Goal: Entertainment & Leisure: Consume media (video, audio)

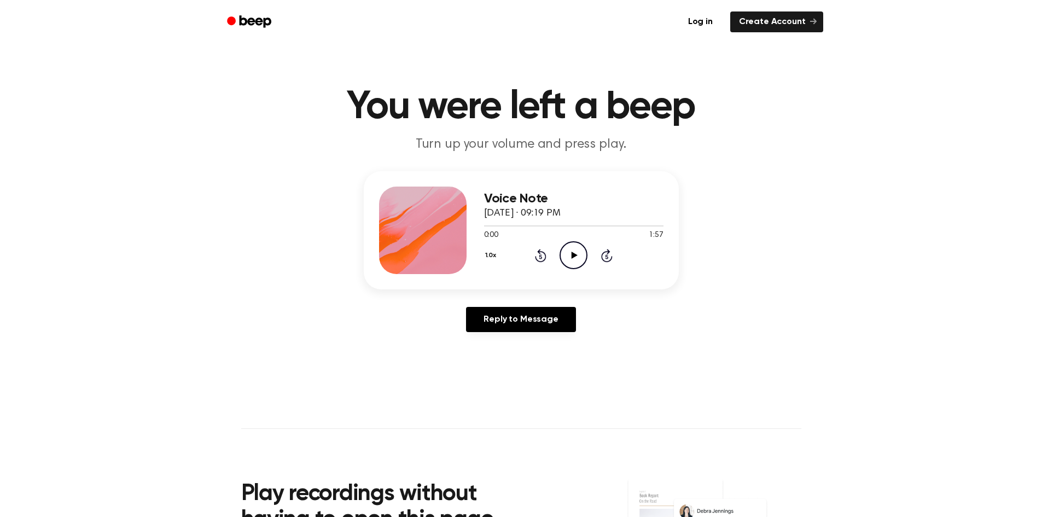
click at [731, 399] on main "You were left a beep Turn up your volume and press play. Voice Note October 7, …" at bounding box center [521, 337] width 1042 height 675
click at [578, 246] on icon "Play Audio" at bounding box center [574, 255] width 28 height 28
click at [578, 256] on icon "Pause Audio" at bounding box center [574, 255] width 28 height 28
click at [578, 256] on icon "Play Audio" at bounding box center [574, 255] width 28 height 28
click at [674, 324] on div "Reply to Message" at bounding box center [521, 324] width 315 height 34
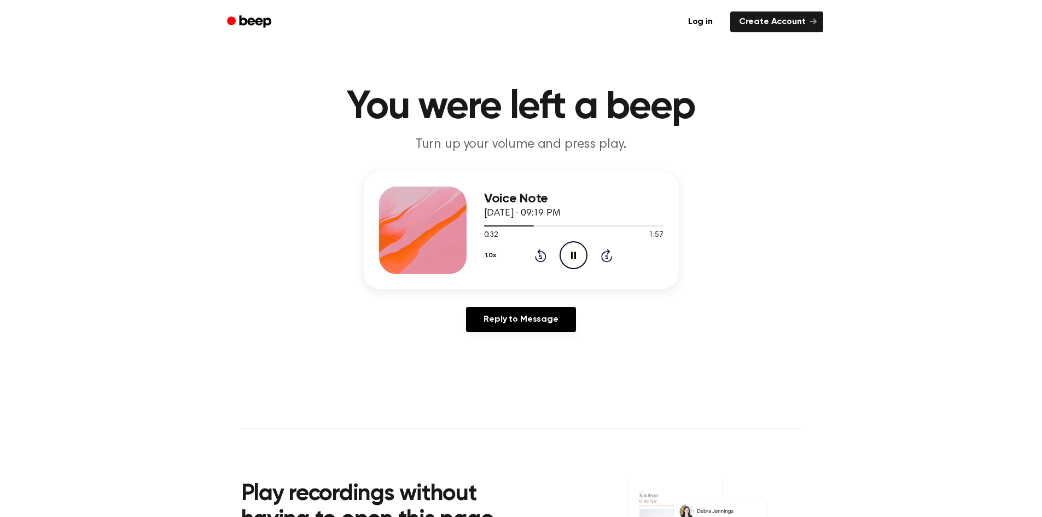
click at [572, 258] on icon at bounding box center [575, 255] width 6 height 7
click at [703, 419] on main "You were left a beep Turn up your volume and press play. Voice Note [DATE] · 08…" at bounding box center [521, 337] width 1042 height 675
click at [573, 254] on icon at bounding box center [575, 255] width 6 height 7
click at [573, 254] on icon at bounding box center [573, 255] width 5 height 7
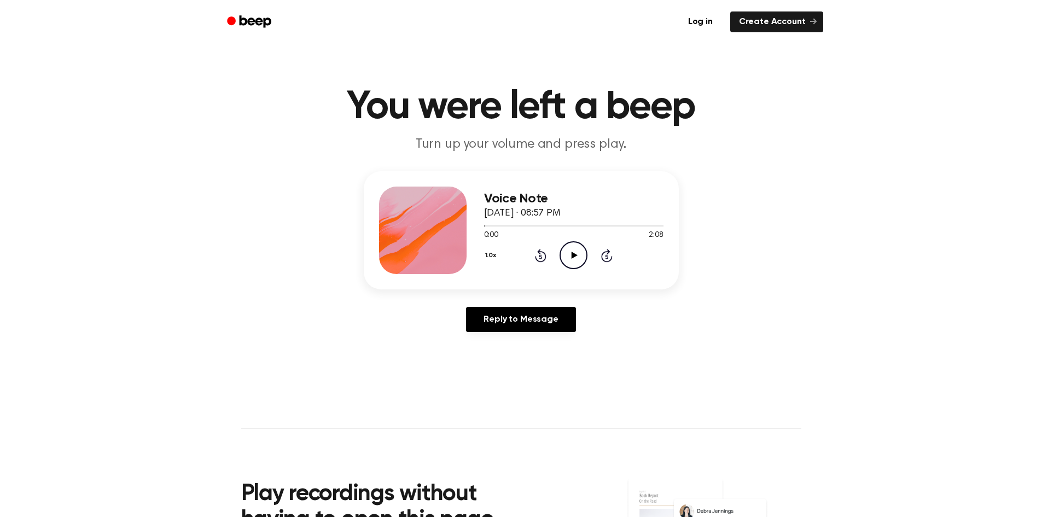
click at [573, 254] on icon at bounding box center [575, 255] width 6 height 7
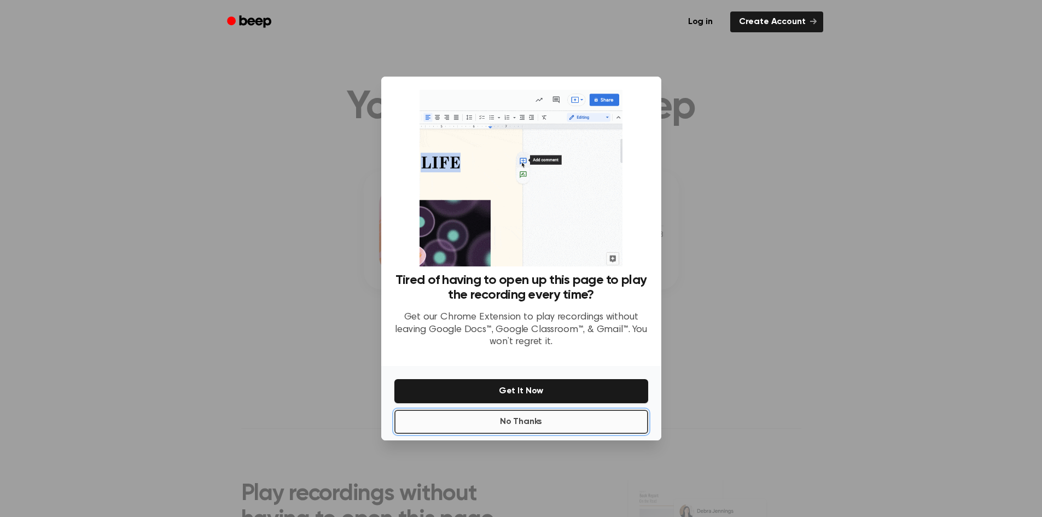
click at [540, 418] on button "No Thanks" at bounding box center [522, 422] width 254 height 24
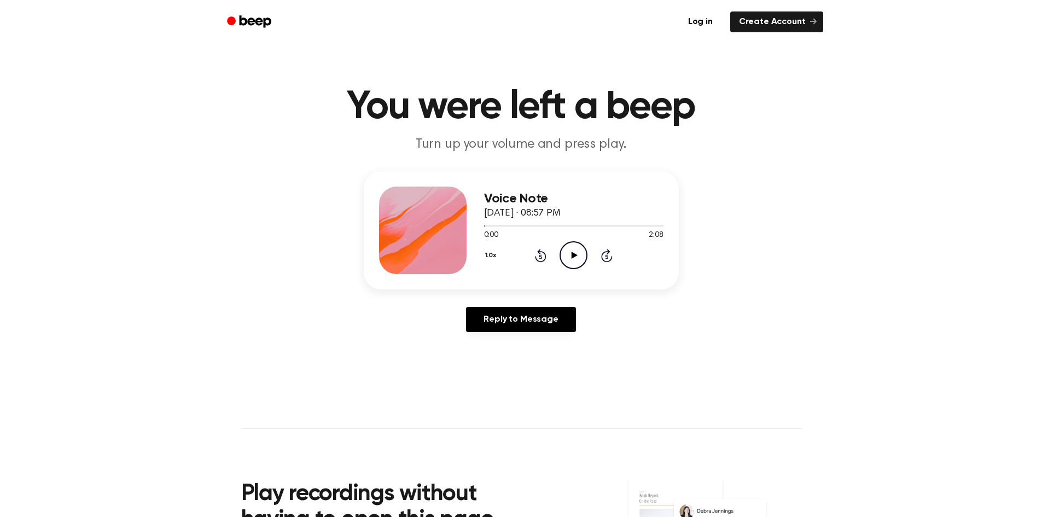
click at [567, 259] on icon "Play Audio" at bounding box center [574, 255] width 28 height 28
click at [734, 162] on main "You were left a beep Turn up your volume and press play. Voice Note October 7, …" at bounding box center [521, 337] width 1042 height 675
click at [578, 261] on icon "Play Audio" at bounding box center [574, 255] width 28 height 28
click at [580, 251] on icon "Play Audio" at bounding box center [574, 255] width 28 height 28
click at [580, 251] on icon "Pause Audio" at bounding box center [574, 255] width 28 height 28
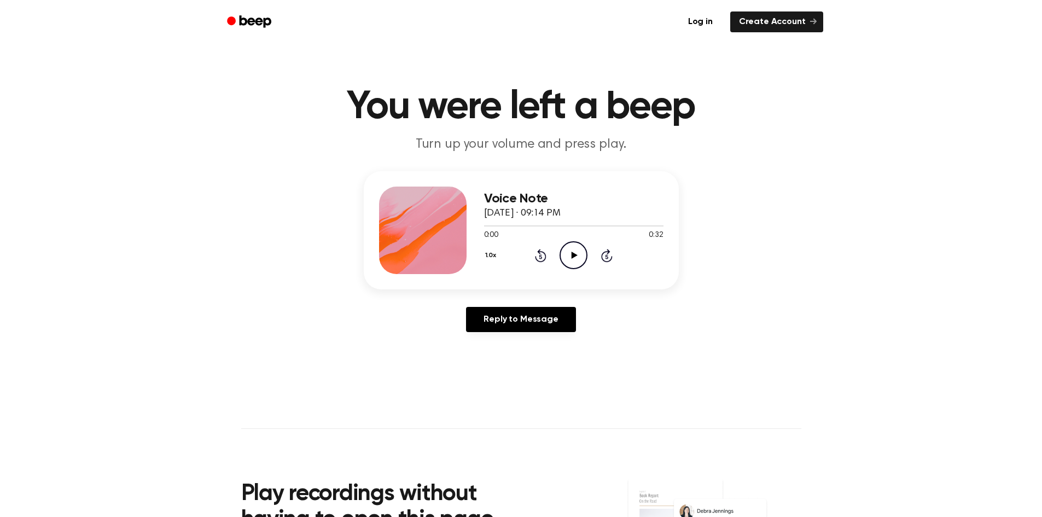
click at [570, 262] on icon "Play Audio" at bounding box center [574, 255] width 28 height 28
click at [690, 317] on div "Voice Note October 7, 2025 · 09:14 PM 0:02 0:32 Your browser does not support t…" at bounding box center [521, 256] width 1016 height 170
click at [574, 250] on icon "Play Audio" at bounding box center [574, 255] width 28 height 28
click at [573, 270] on div "Voice Note October 7, 2025 · 09:14 PM 0:05 0:32 Your browser does not support t…" at bounding box center [573, 231] width 179 height 88
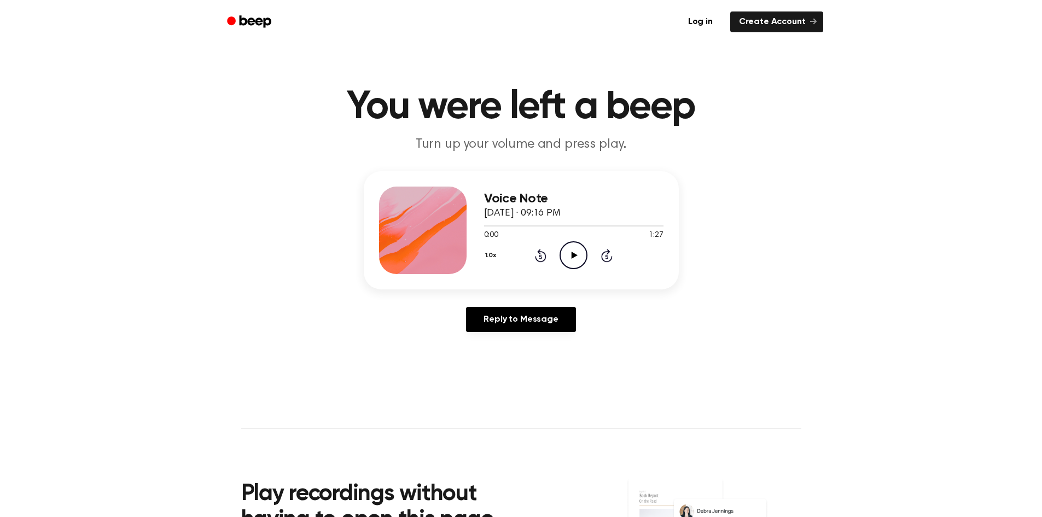
click at [583, 264] on icon "Play Audio" at bounding box center [574, 255] width 28 height 28
click at [787, 405] on main "You were left a beep Turn up your volume and press play. Voice Note October 7, …" at bounding box center [521, 337] width 1042 height 675
click at [776, 311] on div "Voice Note [DATE] · 08:30 PM 0:00 1:51 Your browser does not support the [objec…" at bounding box center [521, 256] width 1016 height 170
click at [736, 422] on main "You were left a beep Turn up your volume and press play. Voice Note [DATE] · 08…" at bounding box center [521, 337] width 1042 height 675
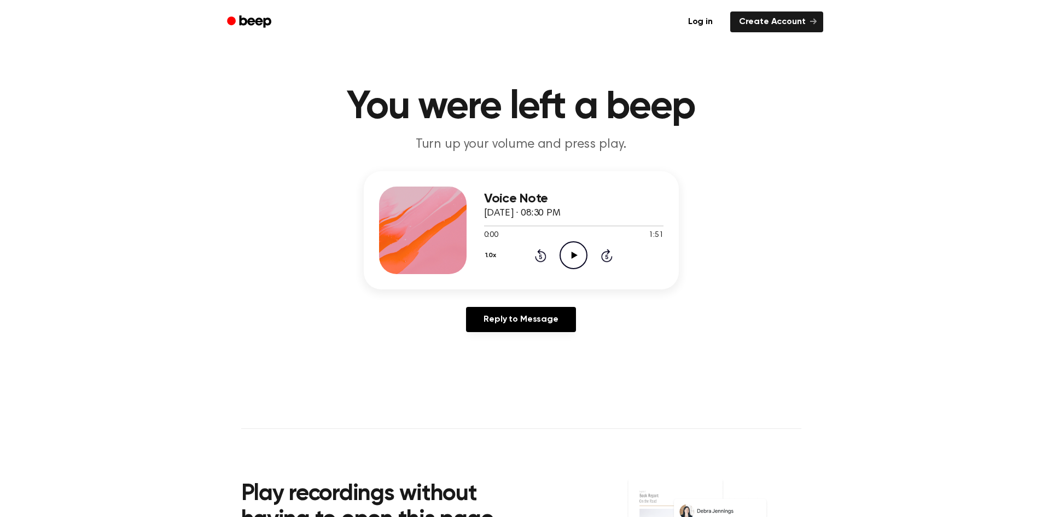
click at [577, 247] on icon "Play Audio" at bounding box center [574, 255] width 28 height 28
click at [577, 247] on icon "Pause Audio" at bounding box center [574, 255] width 28 height 28
click at [577, 247] on icon "Play Audio" at bounding box center [574, 255] width 28 height 28
click at [577, 247] on icon "Pause Audio" at bounding box center [574, 255] width 28 height 28
click at [750, 399] on main "You were left a beep Turn up your volume and press play. Voice Note October 7, …" at bounding box center [521, 337] width 1042 height 675
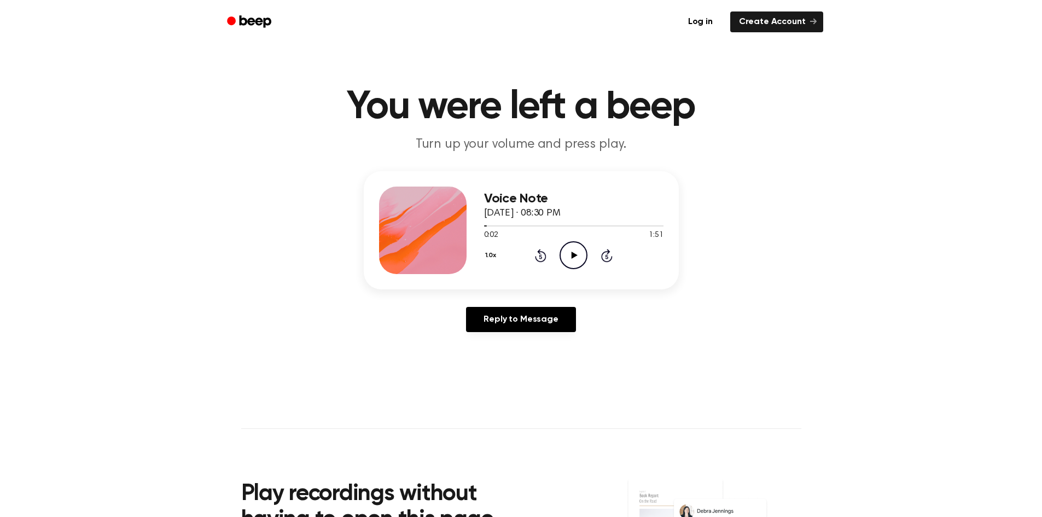
click at [583, 249] on icon "Play Audio" at bounding box center [574, 255] width 28 height 28
click at [582, 253] on icon "Play Audio" at bounding box center [574, 255] width 28 height 28
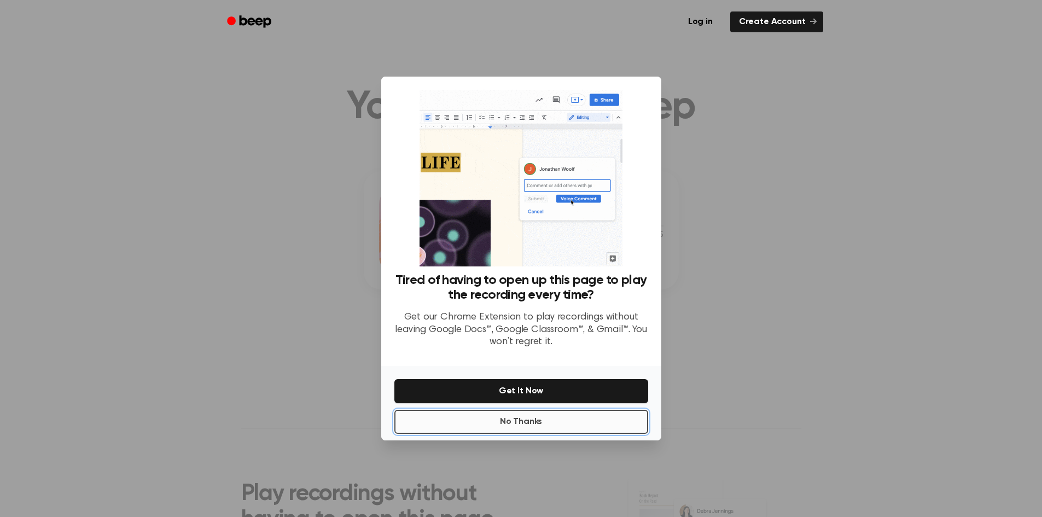
click at [561, 425] on button "No Thanks" at bounding box center [522, 422] width 254 height 24
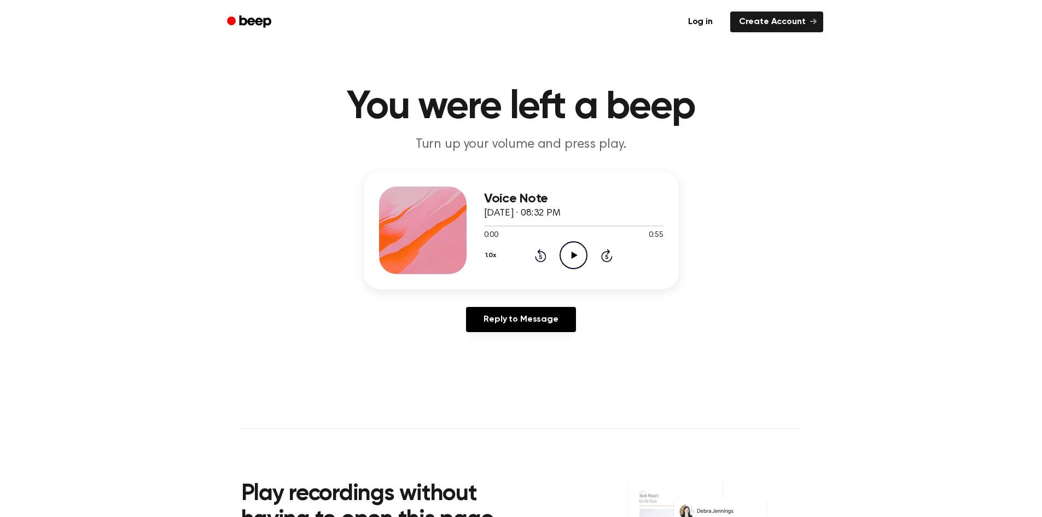
click at [570, 248] on icon "Play Audio" at bounding box center [574, 255] width 28 height 28
click at [572, 258] on icon at bounding box center [575, 255] width 6 height 7
click at [565, 254] on icon "Pause Audio" at bounding box center [574, 255] width 28 height 28
